Goal: Information Seeking & Learning: Check status

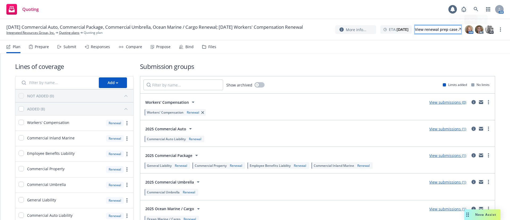
click at [452, 32] on div "View renewal prep case" at bounding box center [438, 30] width 46 height 8
click at [39, 35] on link "Integrated Resources Group, Inc." at bounding box center [30, 32] width 48 height 5
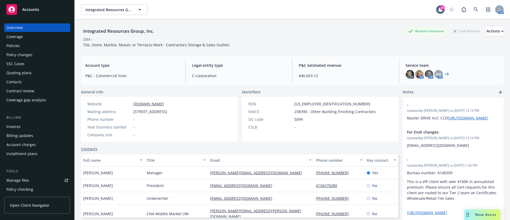
click at [19, 70] on div "Quoting plans" at bounding box center [18, 73] width 25 height 9
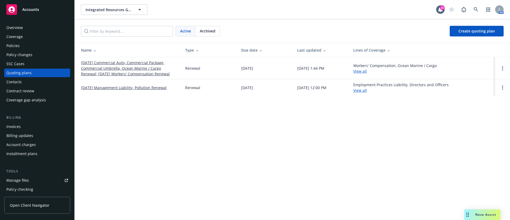
click at [25, 43] on div "Policies" at bounding box center [37, 45] width 62 height 9
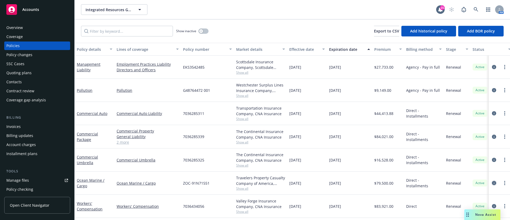
click at [492, 182] on icon "circleInformation" at bounding box center [494, 183] width 4 height 4
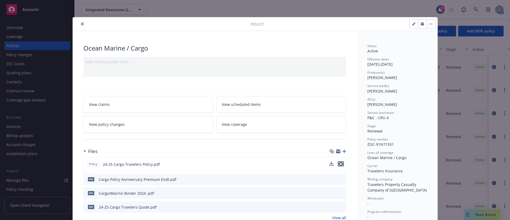
click at [339, 162] on icon "preview file" at bounding box center [340, 164] width 5 height 4
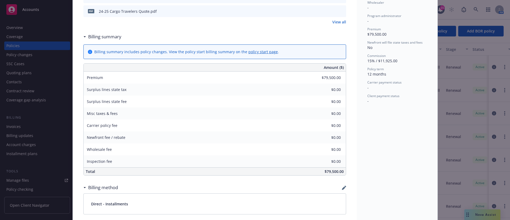
scroll to position [319, 0]
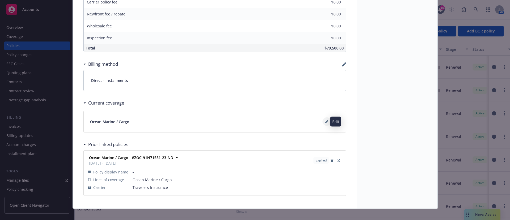
click at [325, 122] on icon at bounding box center [326, 122] width 3 height 3
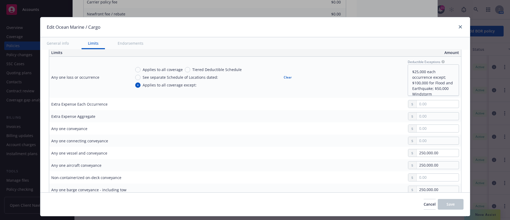
scroll to position [99, 0]
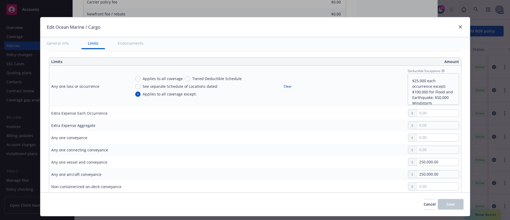
type textarea "x"
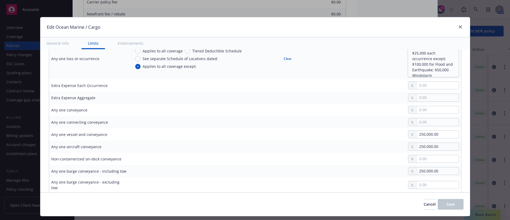
scroll to position [179, 0]
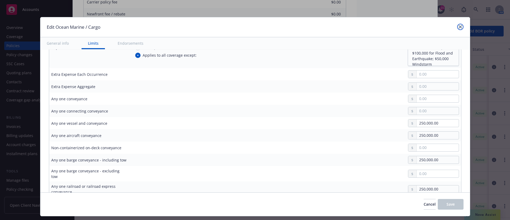
click at [459, 27] on icon "close" at bounding box center [460, 26] width 3 height 3
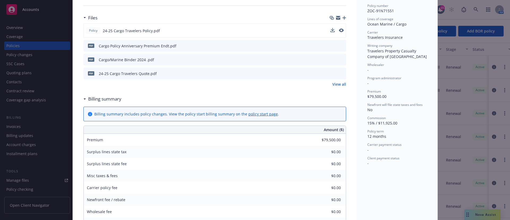
scroll to position [80, 0]
